Goal: Task Accomplishment & Management: Manage account settings

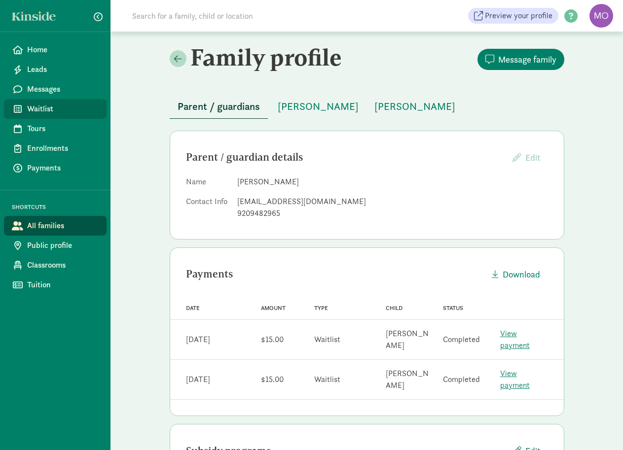
click at [43, 107] on span "Waitlist" at bounding box center [62, 109] width 71 height 12
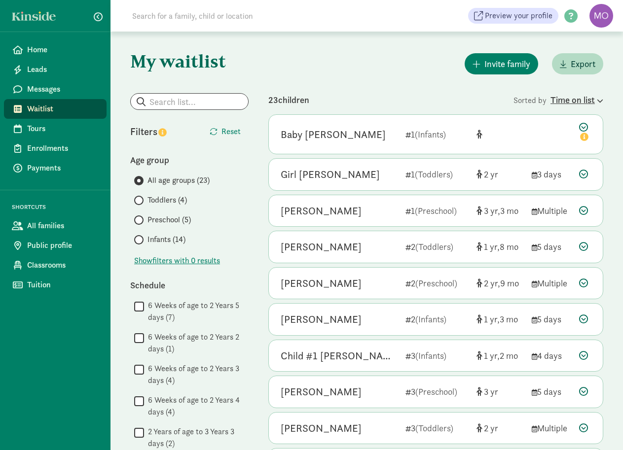
click at [573, 100] on div "Time on list" at bounding box center [576, 99] width 53 height 13
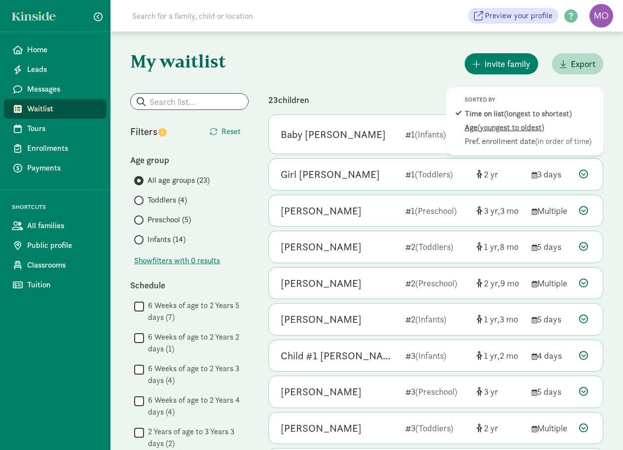
click at [539, 130] on span "(youngest to oldest)" at bounding box center [510, 127] width 67 height 10
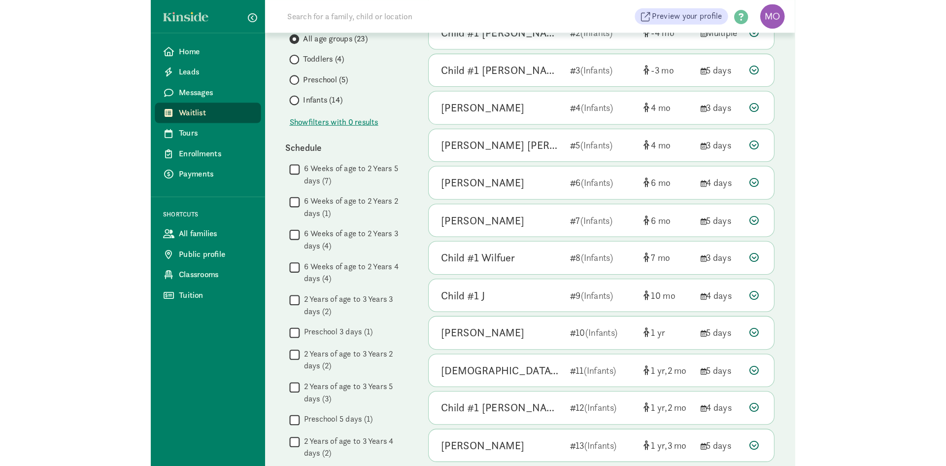
scroll to position [148, 0]
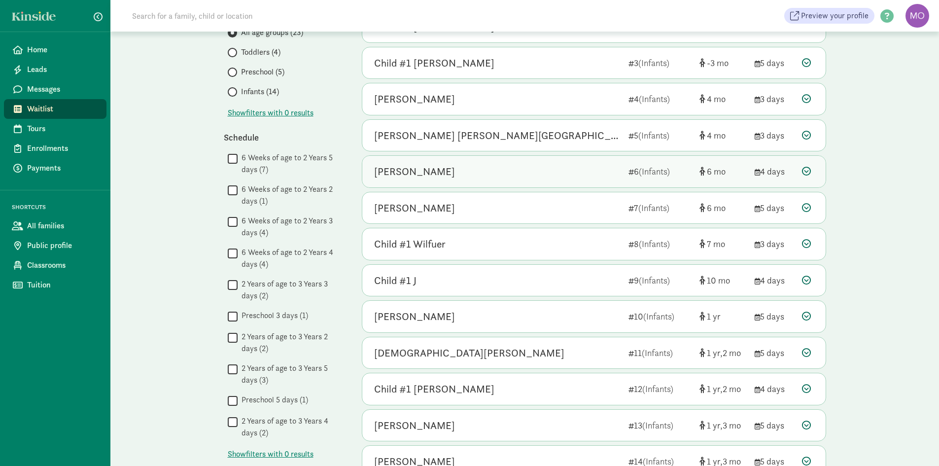
click at [519, 166] on div "Dean Kollmorgen" at bounding box center [497, 172] width 246 height 16
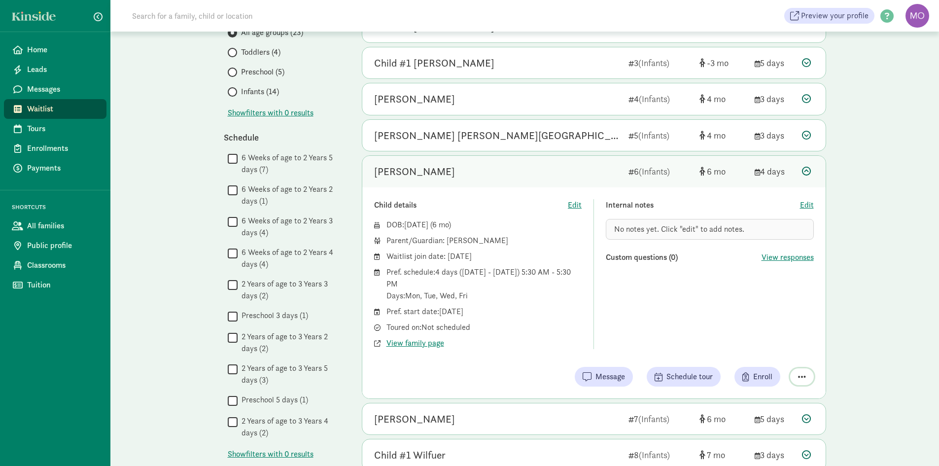
click at [622, 377] on span "button" at bounding box center [802, 376] width 8 height 9
click at [622, 352] on div "Remove from list" at bounding box center [767, 352] width 76 height 12
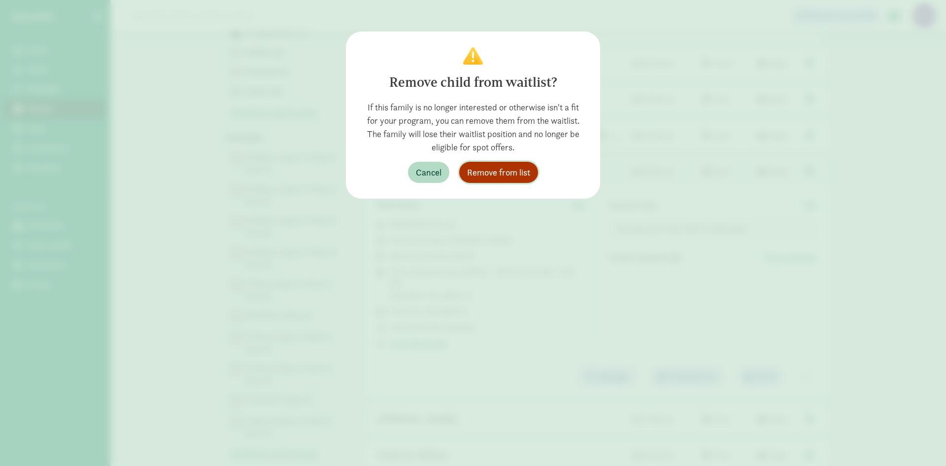
click at [492, 169] on span "Remove from list" at bounding box center [498, 172] width 63 height 13
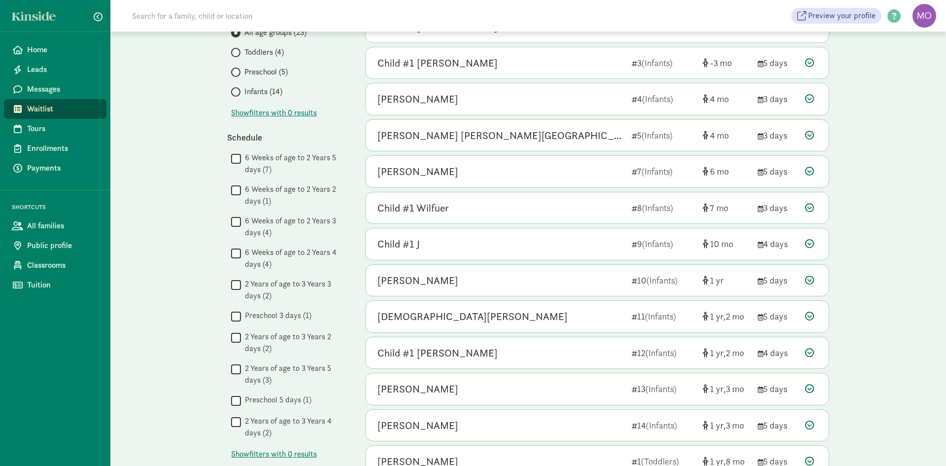
click at [622, 269] on div "My waitlist Invite family Export Show filters Filters Reset Age group All age g…" at bounding box center [528, 291] width 836 height 814
click at [52, 109] on span "Waitlist" at bounding box center [62, 109] width 71 height 12
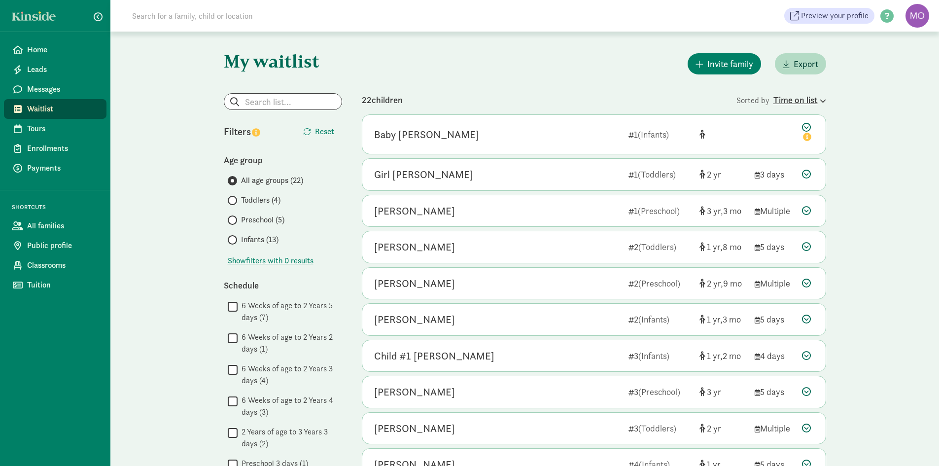
click at [773, 98] on div "Time on list" at bounding box center [799, 99] width 53 height 13
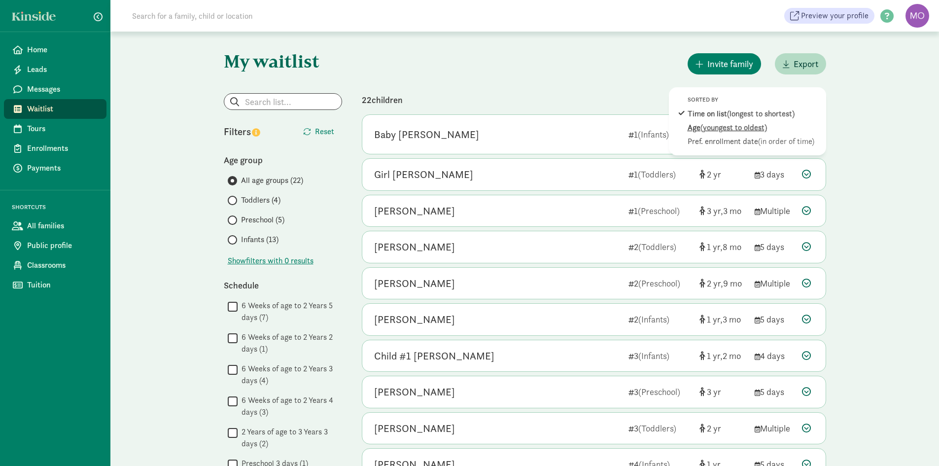
click at [741, 125] on span "(youngest to oldest)" at bounding box center [733, 127] width 67 height 10
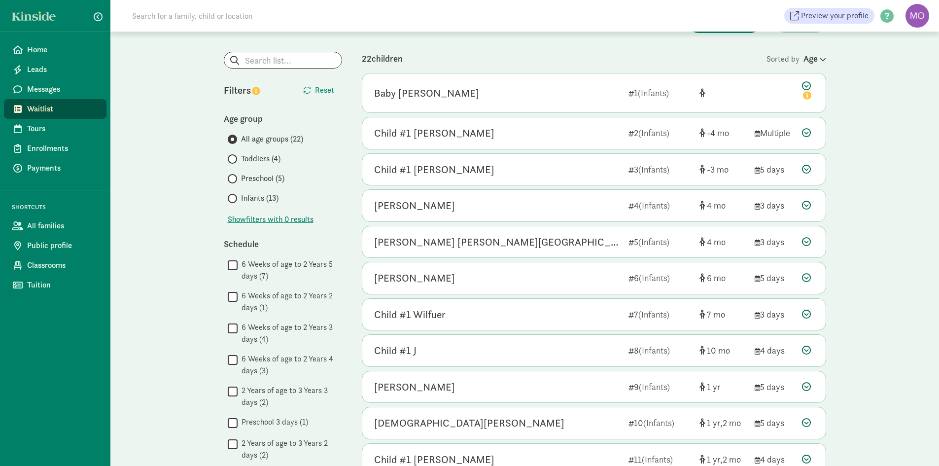
scroll to position [148, 0]
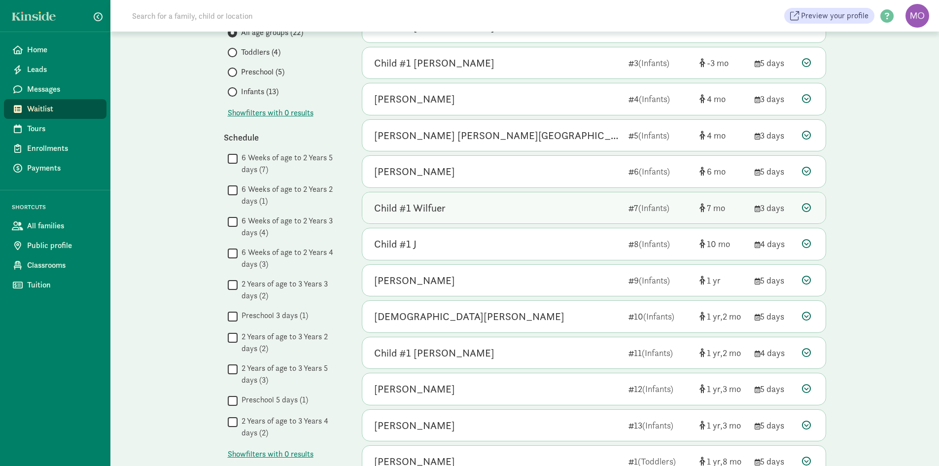
click at [568, 213] on div "Child #1 Wilfuer" at bounding box center [497, 208] width 246 height 16
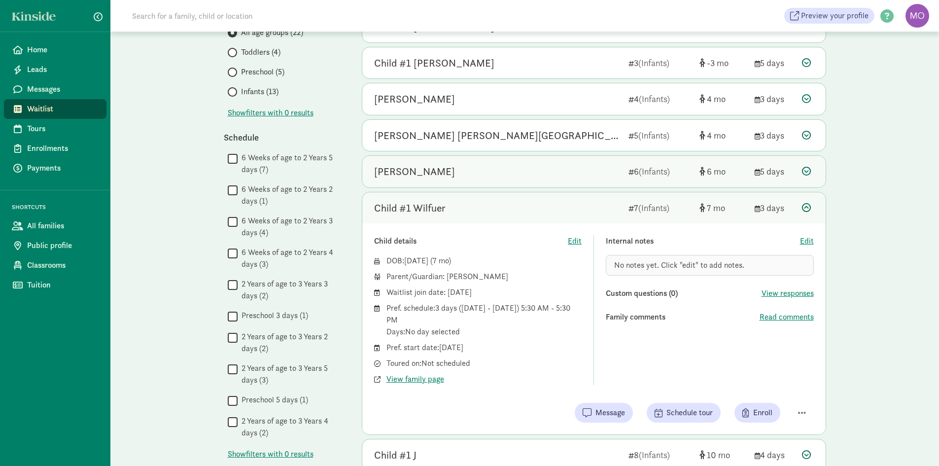
click at [582, 173] on div "[PERSON_NAME]" at bounding box center [497, 172] width 246 height 16
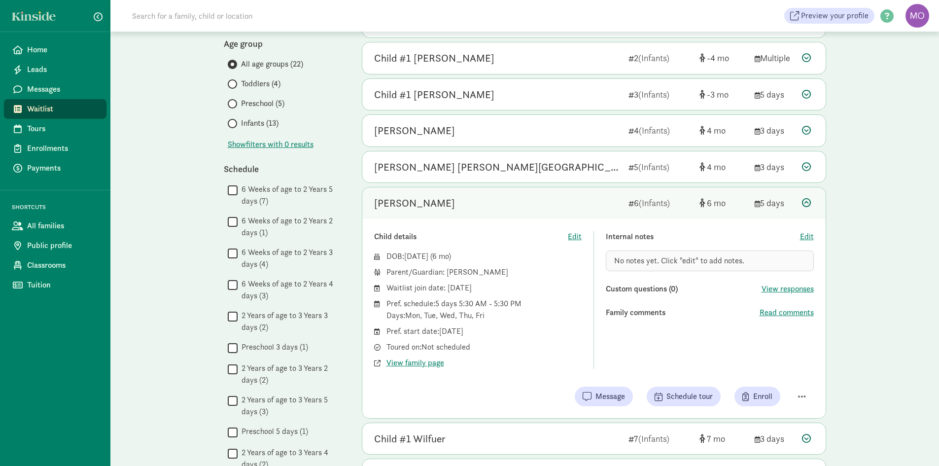
scroll to position [99, 0]
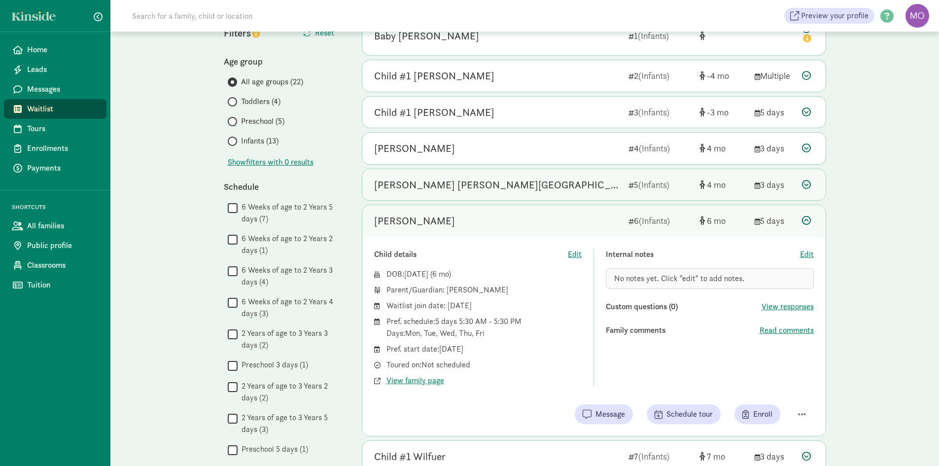
click at [542, 181] on div "Sullivan Avila-Beyersdorf" at bounding box center [497, 185] width 246 height 16
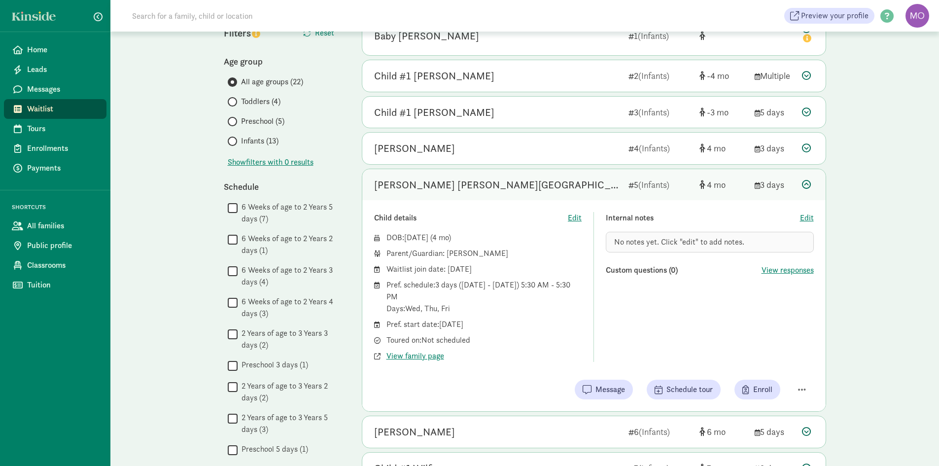
click at [559, 181] on div "Sullivan Avila-Beyersdorf" at bounding box center [497, 185] width 246 height 16
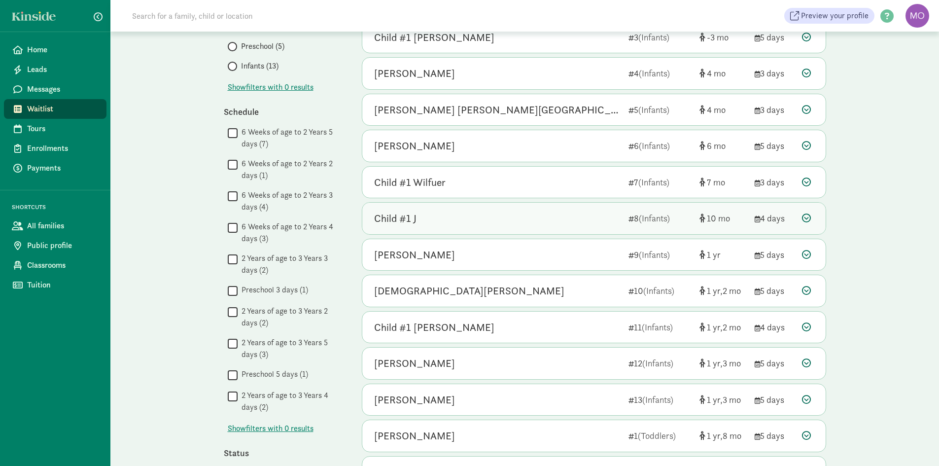
scroll to position [197, 0]
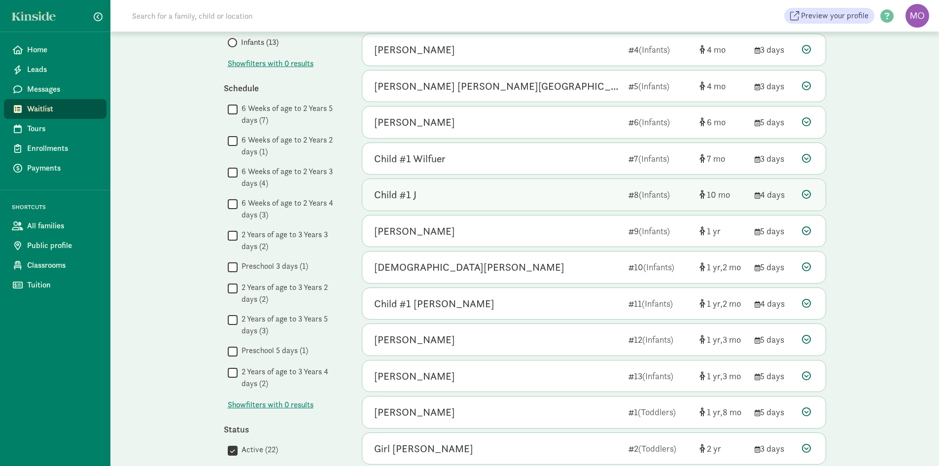
click at [546, 199] on div "Child #1 J" at bounding box center [497, 195] width 246 height 16
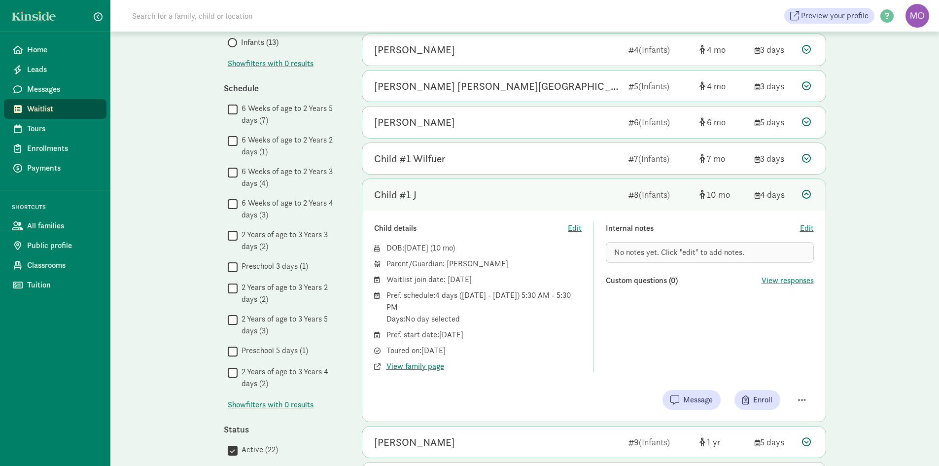
click at [546, 195] on div "Child #1 J" at bounding box center [497, 195] width 246 height 16
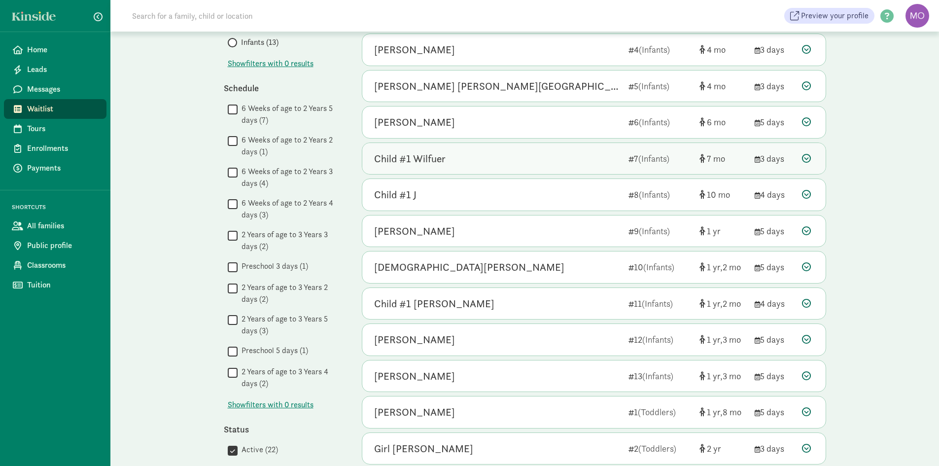
click at [509, 154] on div "Child #1 Wilfuer" at bounding box center [497, 159] width 246 height 16
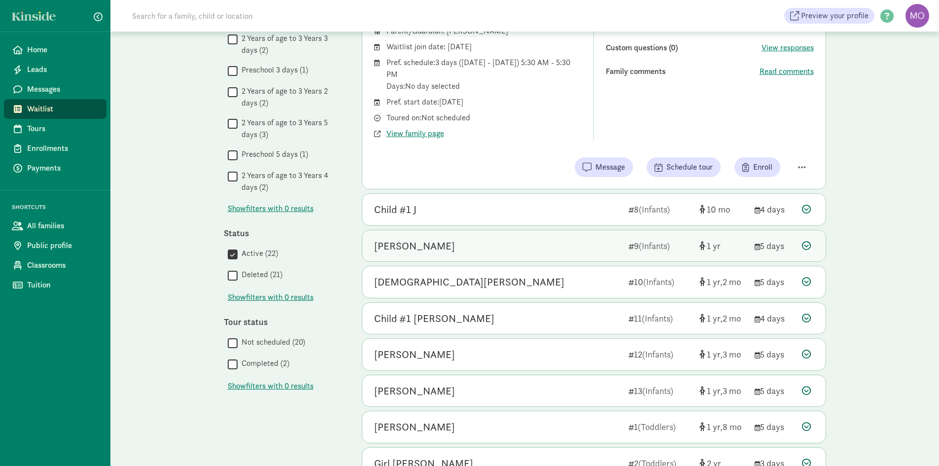
scroll to position [394, 0]
